Goal: Task Accomplishment & Management: Use online tool/utility

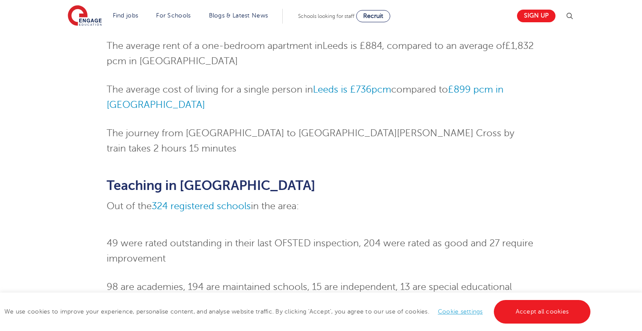
scroll to position [502, 0]
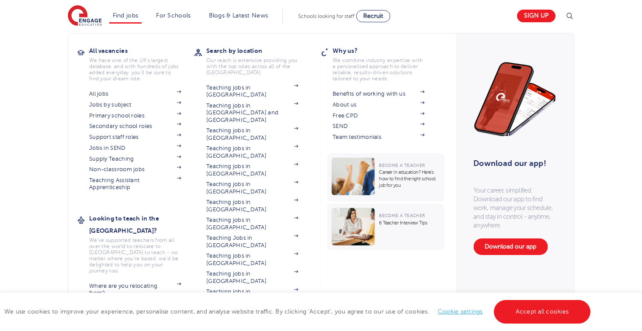
click at [123, 12] on link "Find jobs" at bounding box center [126, 15] width 26 height 7
click at [131, 125] on link "Secondary school roles" at bounding box center [135, 126] width 92 height 7
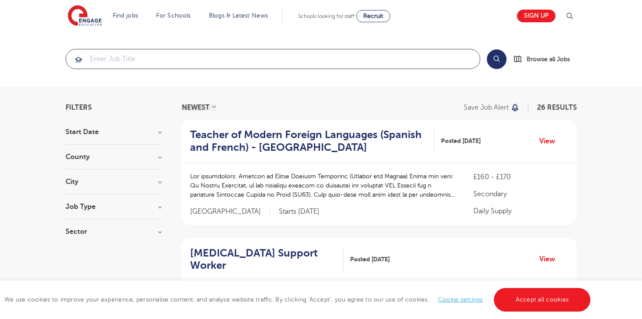
click at [140, 58] on input "search" at bounding box center [273, 58] width 414 height 19
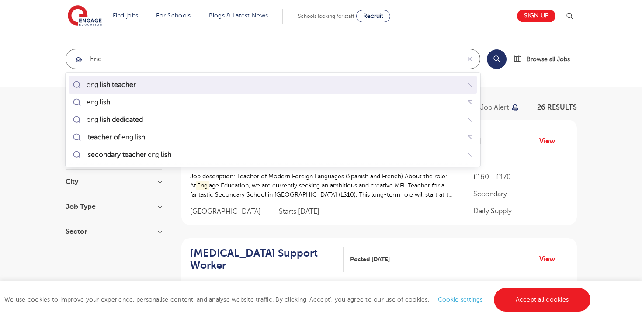
click at [137, 83] on mark "lish teacher" at bounding box center [117, 85] width 39 height 10
type input "english teacher"
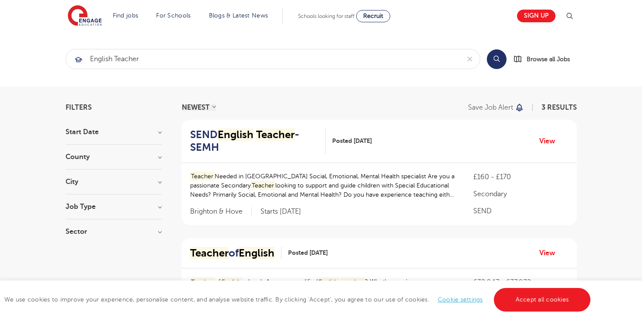
click at [494, 57] on button "Search" at bounding box center [497, 59] width 20 height 20
click at [498, 59] on button "Search" at bounding box center [497, 59] width 20 height 20
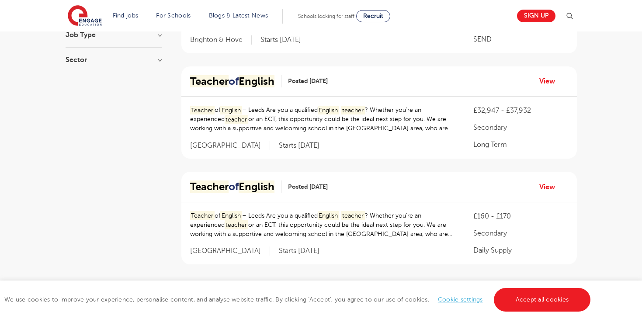
scroll to position [172, 0]
click at [544, 81] on link "View" at bounding box center [550, 81] width 22 height 11
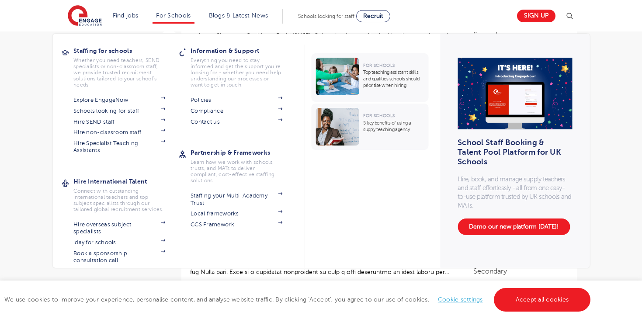
scroll to position [160, 0]
